Goal: Information Seeking & Learning: Learn about a topic

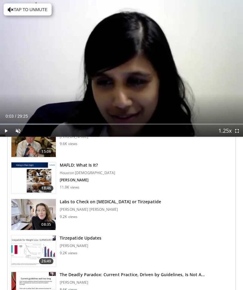
scroll to position [658, 0]
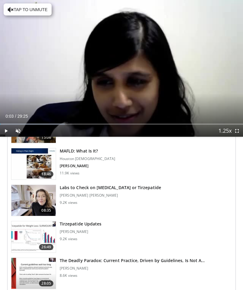
click at [90, 150] on h3 "MAFLD: What Is It?" at bounding box center [88, 151] width 56 height 6
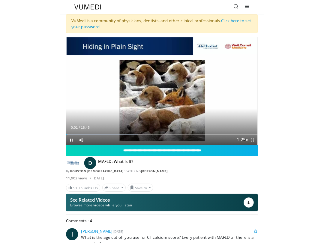
scroll to position [6, 0]
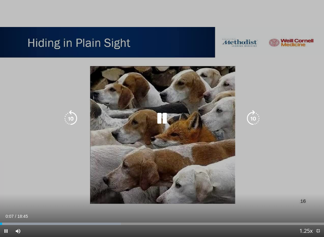
click at [243, 117] on icon "Video Player" at bounding box center [253, 118] width 17 height 17
click at [243, 113] on icon "Video Player" at bounding box center [253, 118] width 17 height 17
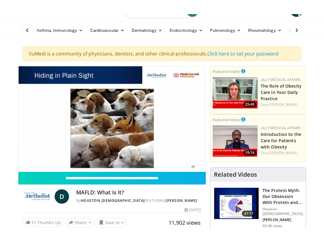
scroll to position [0, 0]
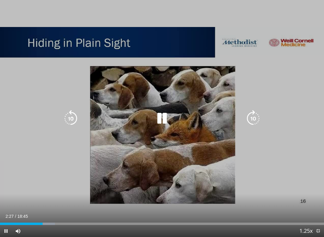
click at [74, 119] on icon "Video Player" at bounding box center [70, 118] width 17 height 17
click at [73, 120] on icon "Video Player" at bounding box center [70, 118] width 17 height 17
click at [77, 114] on icon "Video Player" at bounding box center [70, 118] width 17 height 17
click at [78, 112] on icon "Video Player" at bounding box center [70, 118] width 17 height 17
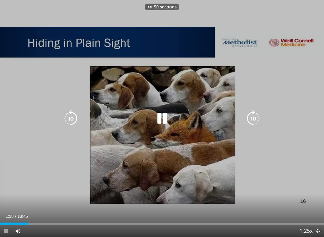
click at [70, 123] on icon "Video Player" at bounding box center [70, 118] width 17 height 17
click at [76, 123] on icon "Video Player" at bounding box center [70, 118] width 17 height 17
click at [165, 124] on icon "Video Player" at bounding box center [162, 118] width 17 height 17
click at [160, 124] on icon "Video Player" at bounding box center [162, 118] width 17 height 17
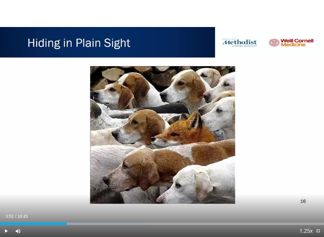
click at [168, 116] on icon "Video Player" at bounding box center [162, 118] width 17 height 17
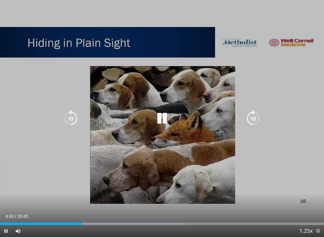
click at [243, 117] on icon "Video Player" at bounding box center [253, 118] width 17 height 17
click at [243, 116] on icon "Video Player" at bounding box center [253, 118] width 17 height 17
click at [243, 113] on icon "Video Player" at bounding box center [253, 118] width 17 height 17
click at [243, 115] on icon "Video Player" at bounding box center [253, 118] width 17 height 17
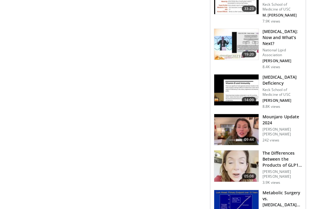
scroll to position [750, 0]
click at [243, 74] on h3 "Vitamin D Deficiency" at bounding box center [283, 80] width 40 height 12
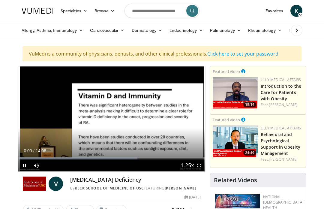
click at [205, 169] on span "Video Player" at bounding box center [199, 165] width 12 height 12
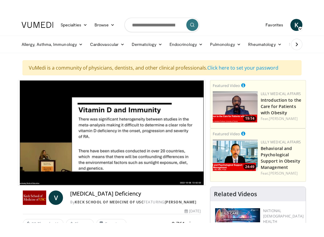
scroll to position [6, 0]
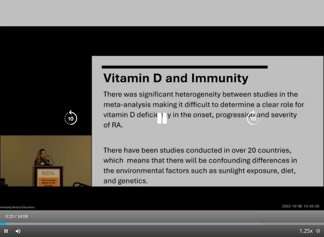
click at [254, 121] on icon "Video Player" at bounding box center [253, 118] width 17 height 17
click at [75, 121] on icon "Video Player" at bounding box center [70, 118] width 17 height 17
click at [72, 124] on icon "Video Player" at bounding box center [70, 118] width 17 height 17
click at [78, 123] on icon "Video Player" at bounding box center [70, 118] width 17 height 17
click at [73, 122] on icon "Video Player" at bounding box center [70, 118] width 17 height 17
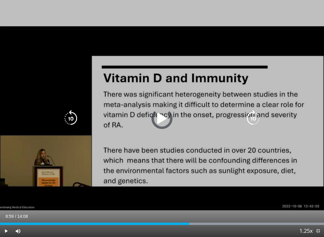
click at [207, 209] on div "Progress Bar" at bounding box center [170, 224] width 308 height 2
click at [239, 209] on div "20 seconds Tap to unmute" at bounding box center [162, 118] width 324 height 237
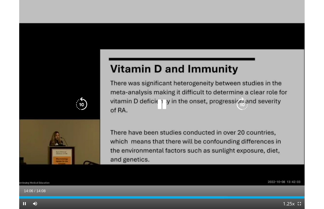
scroll to position [0, 0]
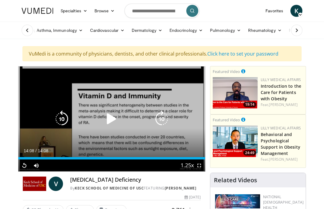
click at [117, 116] on icon "Video Player" at bounding box center [111, 118] width 17 height 17
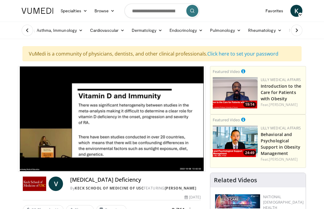
click at [120, 119] on icon "Video Player" at bounding box center [111, 118] width 17 height 17
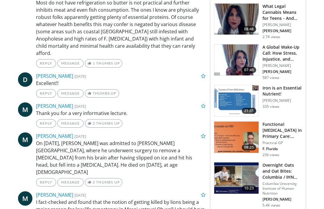
scroll to position [450, 0]
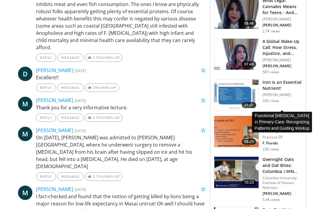
click at [283, 116] on h3 "Functional Iron Deficiency in Primary Care: Recognizing Patterns and…" at bounding box center [283, 125] width 40 height 18
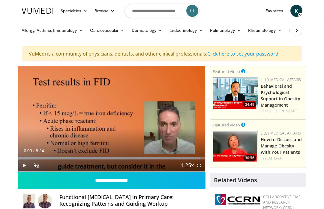
click at [41, 161] on span "Video Player" at bounding box center [36, 165] width 12 height 12
click at [26, 168] on span "Video Player" at bounding box center [24, 165] width 12 height 12
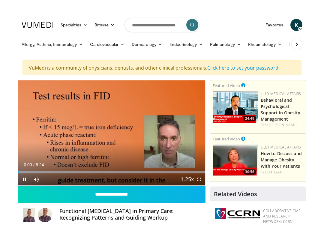
scroll to position [6, 0]
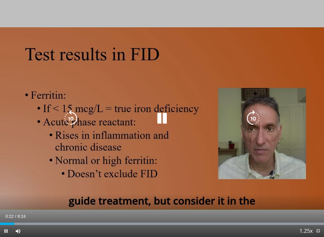
click at [319, 209] on span "Video Player" at bounding box center [318, 231] width 12 height 12
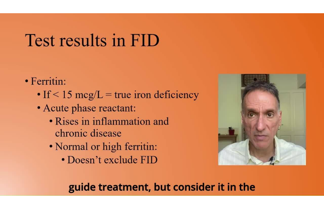
scroll to position [276, 0]
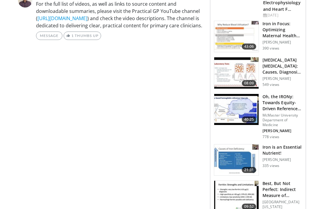
click at [268, 65] on h3 "[MEDICAL_DATA] [MEDICAL_DATA]: Causes, Diagnosis & Treatment" at bounding box center [283, 66] width 40 height 18
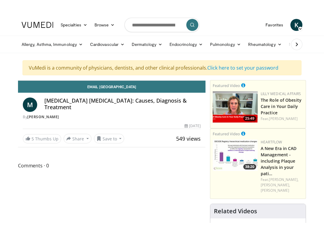
scroll to position [6, 0]
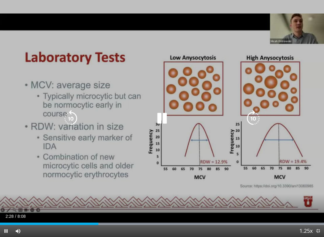
click at [71, 120] on icon "Video Player" at bounding box center [70, 118] width 17 height 17
click at [68, 119] on icon "Video Player" at bounding box center [70, 118] width 17 height 17
click at [72, 126] on icon "Video Player" at bounding box center [70, 118] width 17 height 17
click at [163, 118] on icon "Video Player" at bounding box center [162, 118] width 17 height 17
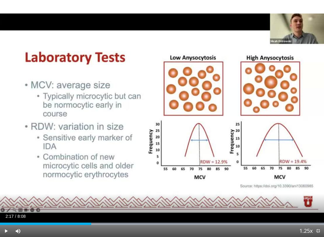
click at [243, 84] on div "10 seconds Tap to unmute" at bounding box center [162, 118] width 324 height 237
click at [180, 95] on div "10 seconds Tap to unmute" at bounding box center [162, 118] width 324 height 237
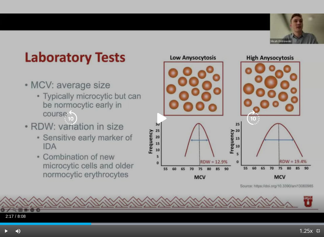
click at [161, 122] on icon "Video Player" at bounding box center [162, 118] width 17 height 17
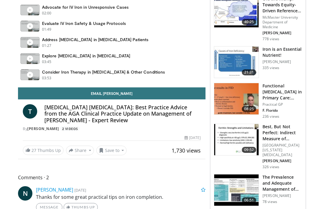
scroll to position [234, 0]
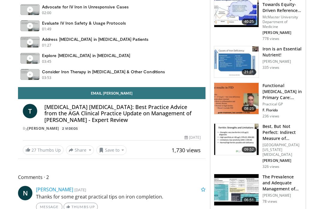
click at [274, 52] on div "Iron is an Essential Nutrient! [PERSON_NAME] 335 views" at bounding box center [283, 62] width 40 height 32
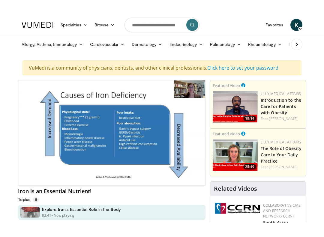
scroll to position [6, 0]
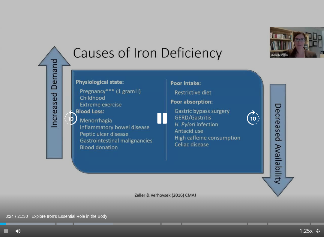
click at [255, 118] on icon "Video Player" at bounding box center [253, 118] width 17 height 17
click at [255, 120] on icon "Video Player" at bounding box center [253, 118] width 17 height 17
click at [257, 120] on icon "Video Player" at bounding box center [253, 118] width 17 height 17
click at [260, 122] on icon "Video Player" at bounding box center [253, 118] width 17 height 17
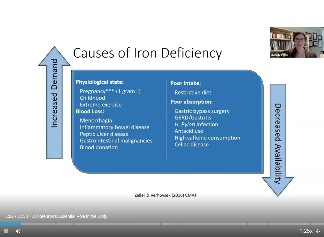
click at [256, 122] on div "30 seconds Tap to unmute" at bounding box center [162, 118] width 324 height 237
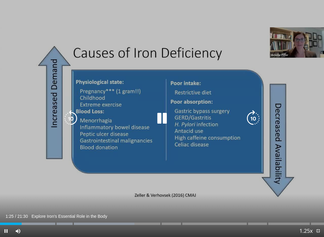
click at [256, 119] on icon "Video Player" at bounding box center [253, 118] width 17 height 17
click at [163, 120] on icon "Video Player" at bounding box center [162, 118] width 17 height 17
